Goal: Task Accomplishment & Management: Use online tool/utility

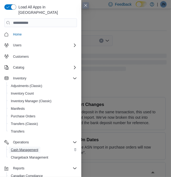
click at [31, 148] on span "Cash Management" at bounding box center [24, 150] width 27 height 4
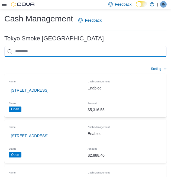
click at [65, 48] on input "This is a search bar. As you type, the results lower in the page will automatic…" at bounding box center [85, 51] width 162 height 11
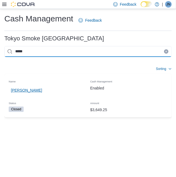
type input "*****"
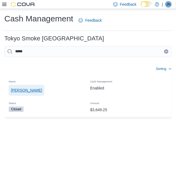
click at [26, 87] on span "[PERSON_NAME]" at bounding box center [26, 90] width 31 height 11
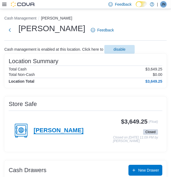
click at [49, 132] on h4 "[PERSON_NAME]" at bounding box center [59, 130] width 50 height 7
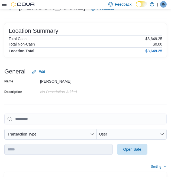
scroll to position [24, 0]
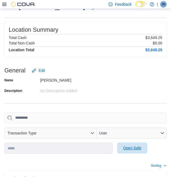
click at [133, 148] on span "Open Safe" at bounding box center [132, 147] width 18 height 5
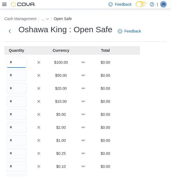
click at [21, 63] on input "Quantity" at bounding box center [17, 62] width 20 height 11
type input "*"
type input "**"
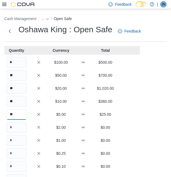
type input "**"
type input "***"
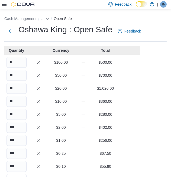
scroll to position [8, 0]
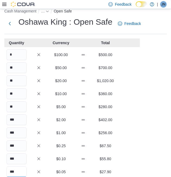
type input "***"
click at [111, 53] on p "$500.00" at bounding box center [105, 54] width 20 height 5
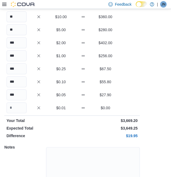
scroll to position [116, 0]
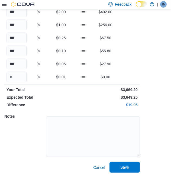
click at [131, 167] on span "Save" at bounding box center [125, 167] width 24 height 11
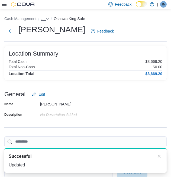
click at [44, 18] on span "…" at bounding box center [43, 19] width 4 height 4
click at [49, 35] on div "You are in a dialog. Press Escape, or tap/click outside the dialog to close. Os…" at bounding box center [50, 30] width 40 height 13
click at [50, 31] on button "[PERSON_NAME]" at bounding box center [49, 30] width 31 height 4
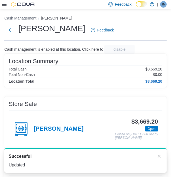
scroll to position [103, 0]
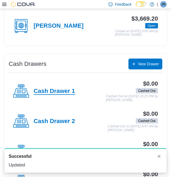
click at [63, 89] on h4 "Cash Drawer 1" at bounding box center [55, 91] width 42 height 7
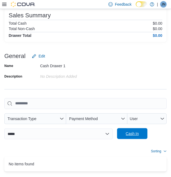
click at [130, 133] on span "Cash In" at bounding box center [132, 133] width 13 height 5
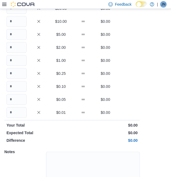
scroll to position [44, 0]
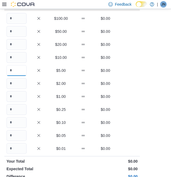
click at [17, 72] on input "Quantity" at bounding box center [17, 70] width 20 height 11
type input "*"
type input "**"
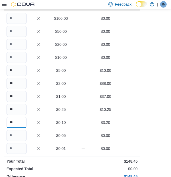
type input "**"
click at [141, 114] on div "Cash Management … Cash In Cash Drawer 1 : Cash In Feedback Quantity Currency To…" at bounding box center [85, 107] width 171 height 284
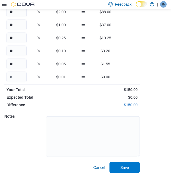
click at [128, 174] on div "Cash Management … Cash In Cash Drawer 1 : Cash In Feedback Quantity Currency To…" at bounding box center [85, 35] width 171 height 284
click at [133, 167] on span "Save" at bounding box center [125, 167] width 24 height 11
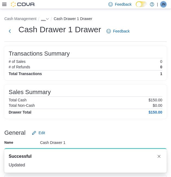
click at [45, 18] on button "…" at bounding box center [45, 19] width 8 height 4
click at [47, 29] on button "[PERSON_NAME]" at bounding box center [49, 30] width 31 height 4
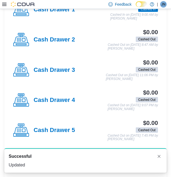
scroll to position [188, 0]
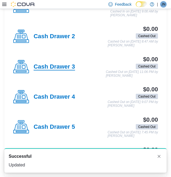
click at [68, 68] on h4 "Cash Drawer 3" at bounding box center [55, 66] width 42 height 7
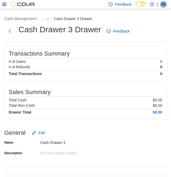
click at [133, 99] on div "Total Cash $0.00" at bounding box center [86, 100] width 154 height 4
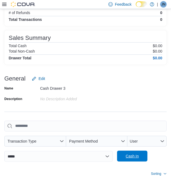
click at [139, 155] on span "Cash In" at bounding box center [132, 156] width 24 height 11
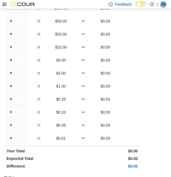
scroll to position [21, 0]
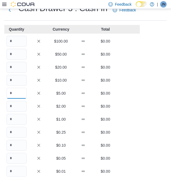
click at [21, 92] on input "Quantity" at bounding box center [17, 93] width 20 height 11
type input "*"
type input "**"
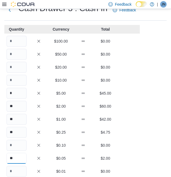
type input "**"
click at [113, 106] on p "$60.00" at bounding box center [105, 106] width 20 height 5
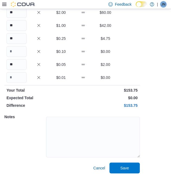
scroll to position [116, 0]
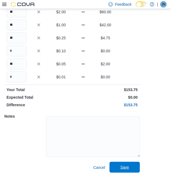
click at [125, 169] on span "Save" at bounding box center [124, 167] width 9 height 5
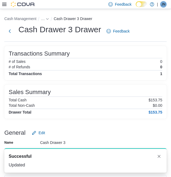
click at [46, 22] on ol "Cash Management … Cash Drawer 3 Drawer" at bounding box center [85, 19] width 162 height 8
click at [47, 18] on icon "- Clicking this button will toggle a popover dialog." at bounding box center [47, 18] width 3 height 3
click at [50, 30] on button "[PERSON_NAME]" at bounding box center [49, 30] width 31 height 4
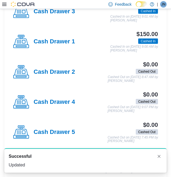
scroll to position [191, 0]
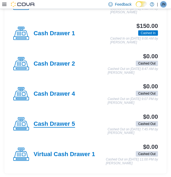
click at [65, 126] on h4 "Cash Drawer 5" at bounding box center [55, 124] width 42 height 7
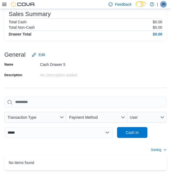
scroll to position [101, 0]
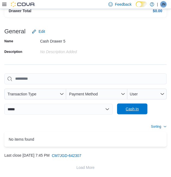
click at [130, 111] on span "Cash In" at bounding box center [132, 108] width 13 height 5
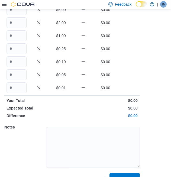
scroll to position [68, 0]
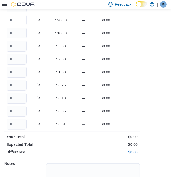
click at [14, 19] on input "Quantity" at bounding box center [17, 20] width 20 height 11
type input "*"
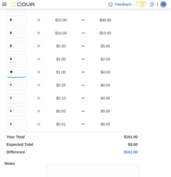
type input "**"
type input "*"
type input "**"
type input "*"
click at [99, 54] on div "* $2.00 $2.00" at bounding box center [72, 59] width 136 height 11
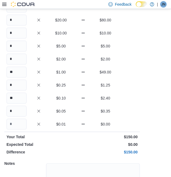
scroll to position [116, 0]
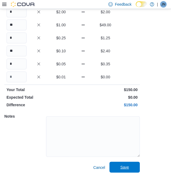
click at [128, 168] on span "Save" at bounding box center [124, 167] width 9 height 5
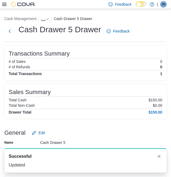
click at [44, 20] on span "…" at bounding box center [43, 19] width 4 height 4
click at [47, 29] on button "[PERSON_NAME]" at bounding box center [49, 30] width 31 height 4
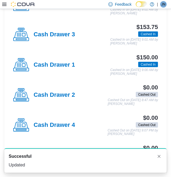
scroll to position [191, 0]
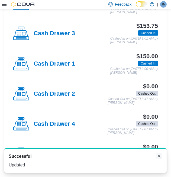
click at [162, 155] on button "Dismiss toast" at bounding box center [159, 156] width 7 height 7
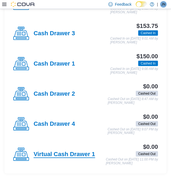
click at [85, 152] on h4 "Virtual Cash Drawer 1" at bounding box center [65, 154] width 62 height 7
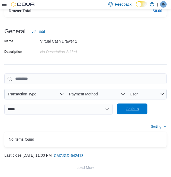
click at [134, 108] on span "Cash In" at bounding box center [132, 108] width 13 height 5
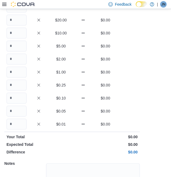
scroll to position [116, 0]
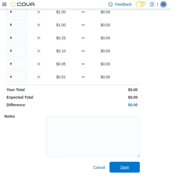
click at [124, 165] on span "Save" at bounding box center [124, 167] width 9 height 5
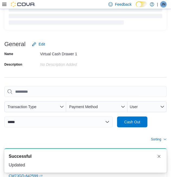
click at [152, 84] on div "**********" at bounding box center [85, 142] width 162 height 206
